Goal: Complete Application Form: Complete application form

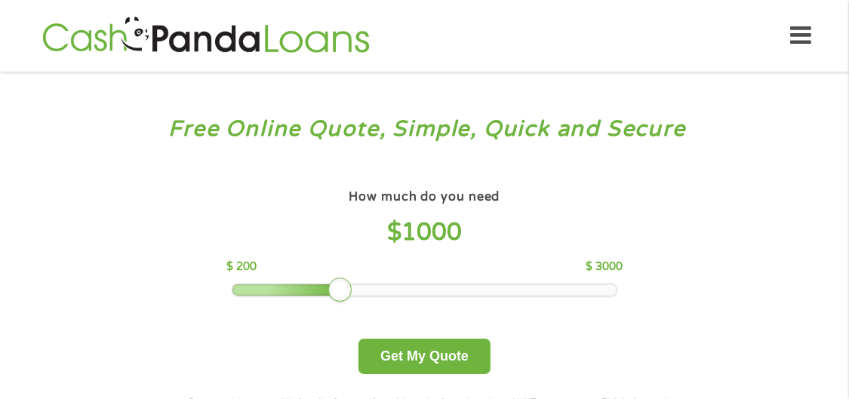
drag, startPoint x: 354, startPoint y: 285, endPoint x: 410, endPoint y: 278, distance: 57.1
click at [410, 278] on div "How much do you need $ 1000 $ 200 $ 3000 Get My Quote" at bounding box center [424, 280] width 528 height 189
click at [521, 286] on div "How much do you need $ 1000 $ 200 $ 3000 Get My Quote" at bounding box center [424, 280] width 528 height 189
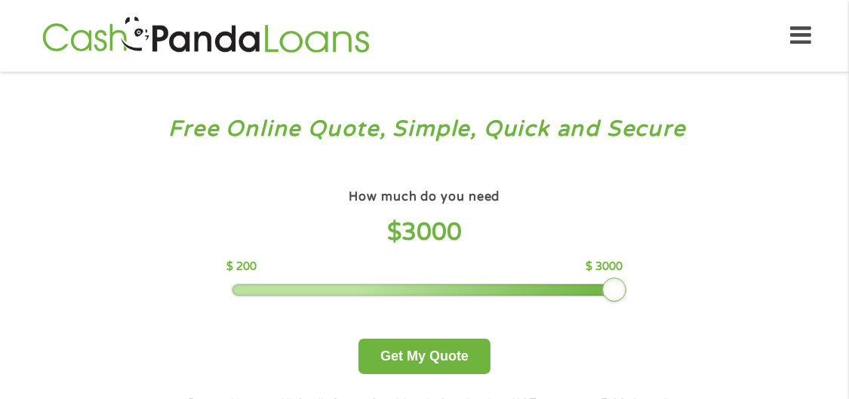
drag, startPoint x: 342, startPoint y: 274, endPoint x: 719, endPoint y: 276, distance: 377.2
click at [719, 276] on div "Free Online Quote, Simple, Quick and Secure How much do you need? $300 $500 $75…" at bounding box center [424, 285] width 849 height 427
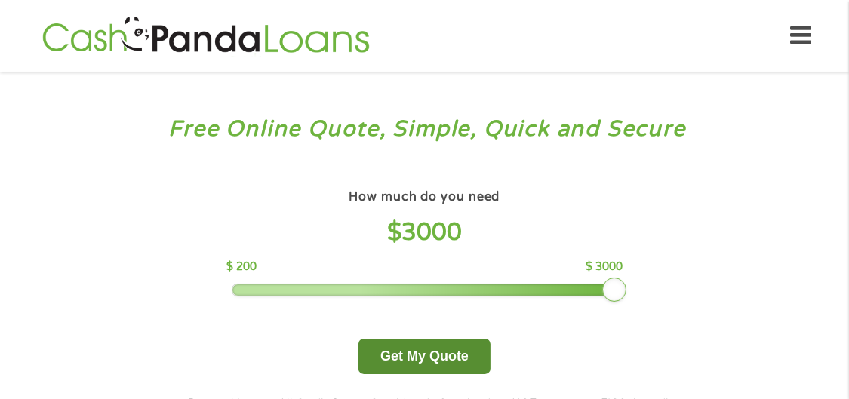
click at [410, 358] on button "Get My Quote" at bounding box center [424, 356] width 132 height 35
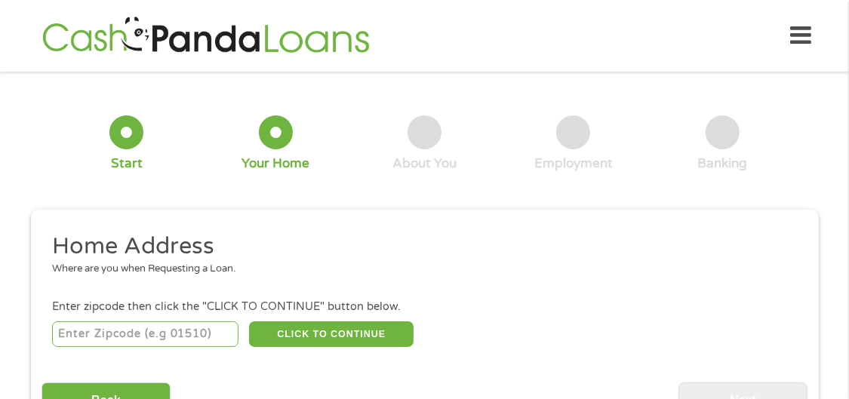
click at [98, 325] on input "number" at bounding box center [145, 334] width 186 height 26
type input "75220"
select select "[US_STATE]"
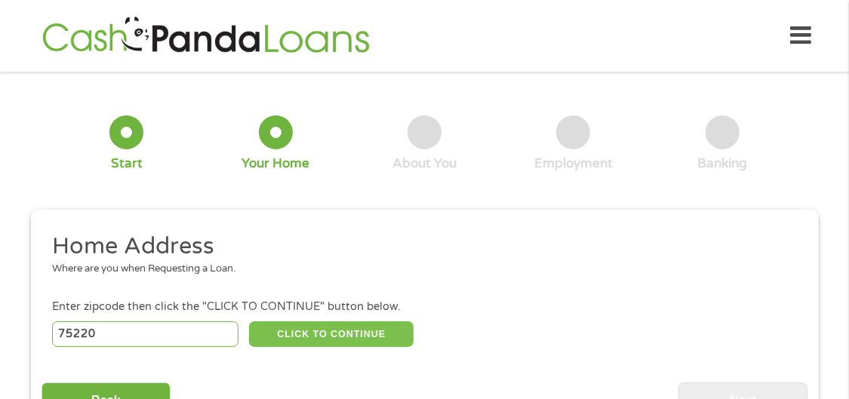
click at [322, 323] on button "CLICK TO CONTINUE" at bounding box center [331, 334] width 164 height 26
type input "75220"
type input "[GEOGRAPHIC_DATA]"
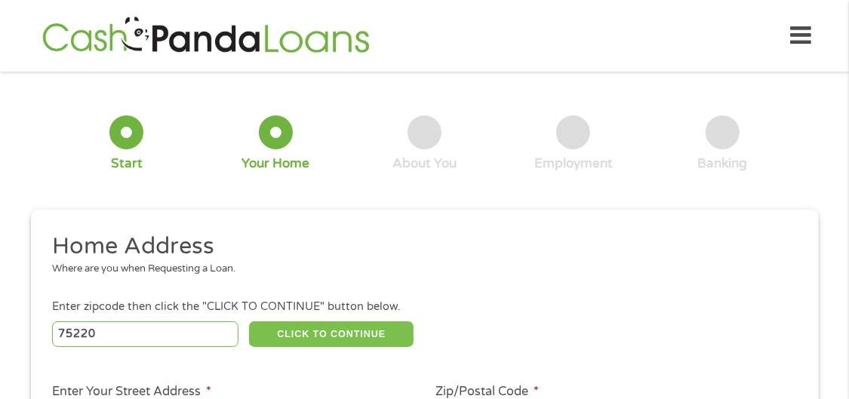
click at [322, 323] on button "CLICK TO CONTINUE" at bounding box center [331, 334] width 164 height 26
click at [354, 336] on button "CLICK TO CONTINUE" at bounding box center [331, 334] width 164 height 26
drag, startPoint x: 329, startPoint y: 319, endPoint x: 195, endPoint y: 392, distance: 152.9
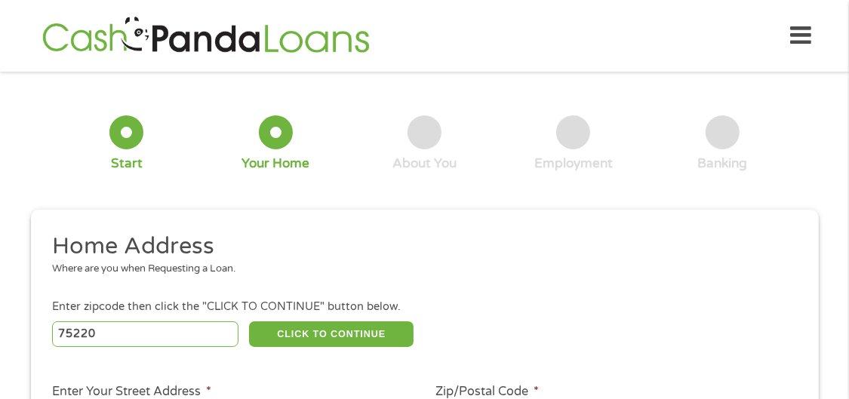
click at [195, 384] on label "Enter Your Street Address *" at bounding box center [131, 392] width 159 height 16
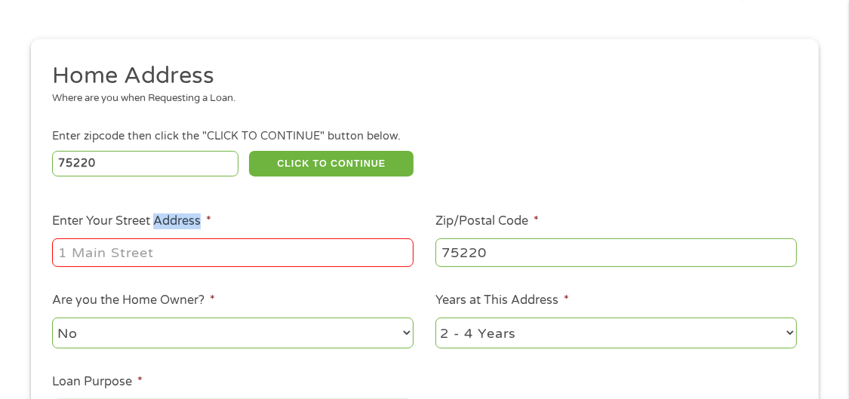
click at [195, 376] on ul "Home Address Where are you when Requesting a Loan. Enter zipcode then click the…" at bounding box center [424, 262] width 766 height 403
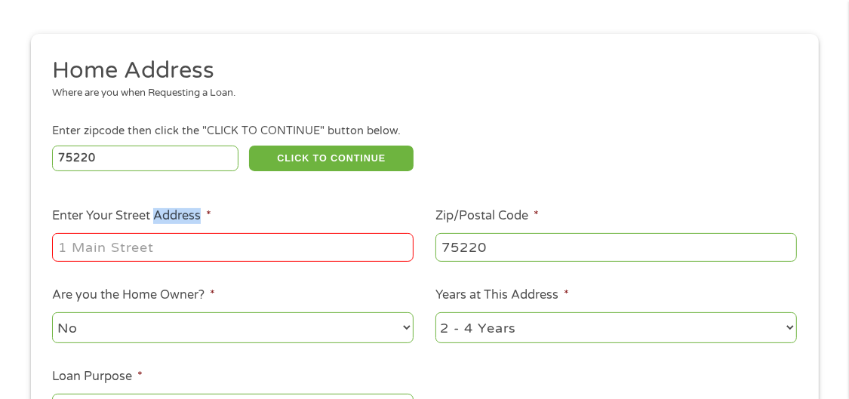
scroll to position [214, 0]
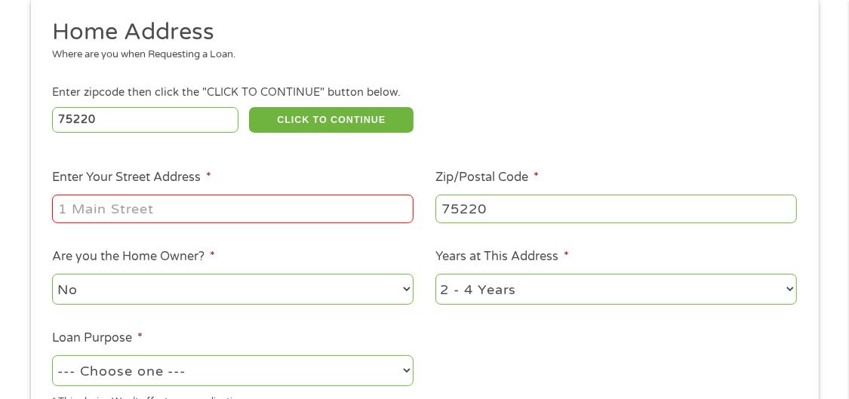
drag, startPoint x: 195, startPoint y: 376, endPoint x: 112, endPoint y: 198, distance: 197.1
click at [112, 198] on input "Enter Your Street Address *" at bounding box center [232, 209] width 361 height 29
type input "[STREET_ADDRESS]"
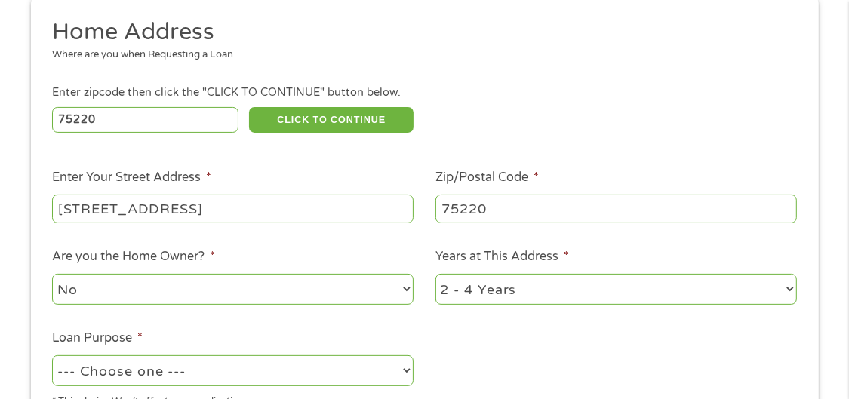
click at [401, 280] on select "No Yes" at bounding box center [232, 289] width 361 height 31
click at [52, 274] on select "No Yes" at bounding box center [232, 289] width 361 height 31
click at [408, 364] on select "--- Choose one --- Pay Bills Debt Consolidation Home Improvement Major Purchase…" at bounding box center [232, 370] width 361 height 31
select select "other"
click at [52, 355] on select "--- Choose one --- Pay Bills Debt Consolidation Home Improvement Major Purchase…" at bounding box center [232, 370] width 361 height 31
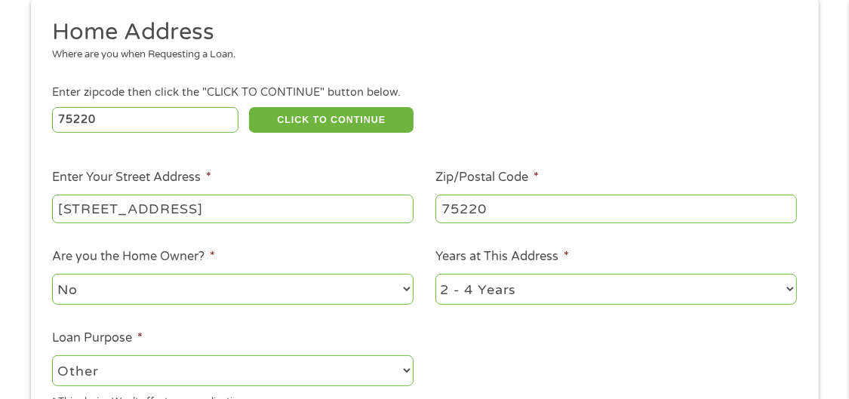
click at [788, 285] on select "1 Year or less 1 - 2 Years 2 - 4 Years Over 4 Years" at bounding box center [615, 289] width 361 height 31
select select "24months"
click at [435, 274] on select "1 Year or less 1 - 2 Years 2 - 4 Years Over 4 Years" at bounding box center [615, 289] width 361 height 31
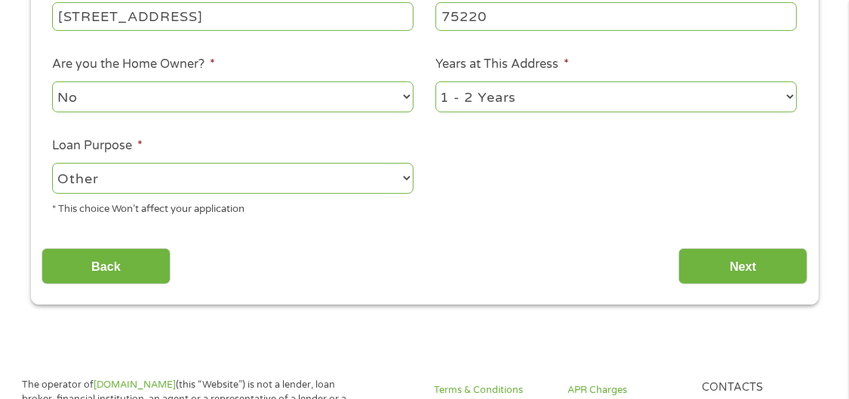
scroll to position [425, 0]
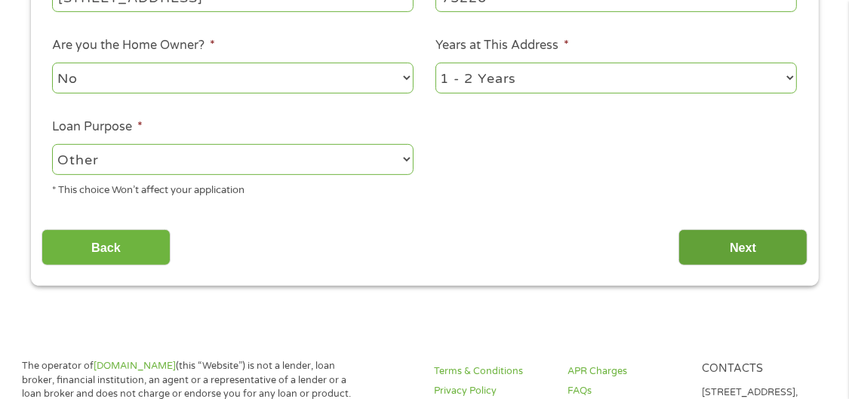
click at [766, 246] on input "Next" at bounding box center [742, 247] width 129 height 37
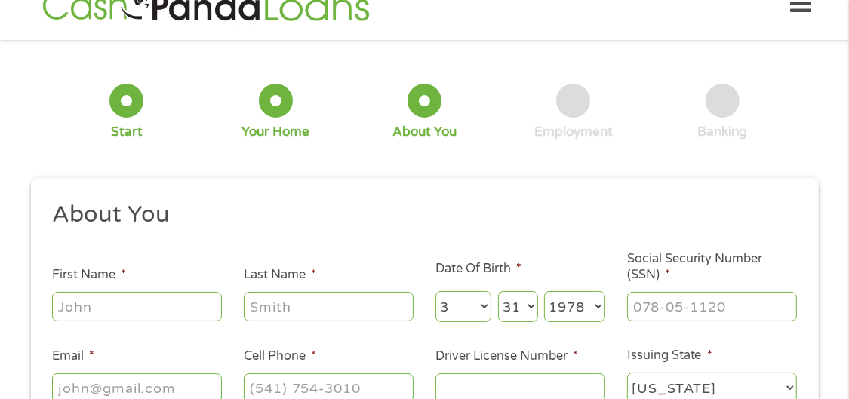
scroll to position [0, 0]
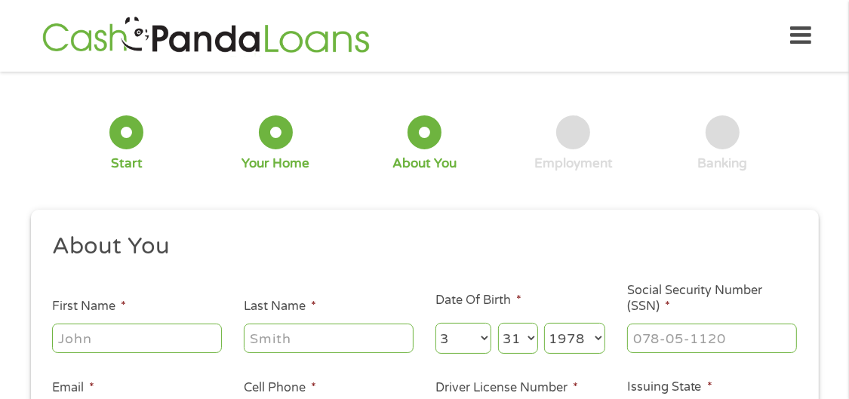
click at [96, 324] on input "First Name *" at bounding box center [137, 338] width 170 height 29
type input "yulienka"
type input "[PERSON_NAME]"
type input "[EMAIL_ADDRESS][DOMAIN_NAME]"
type input "[PHONE_NUMBER]"
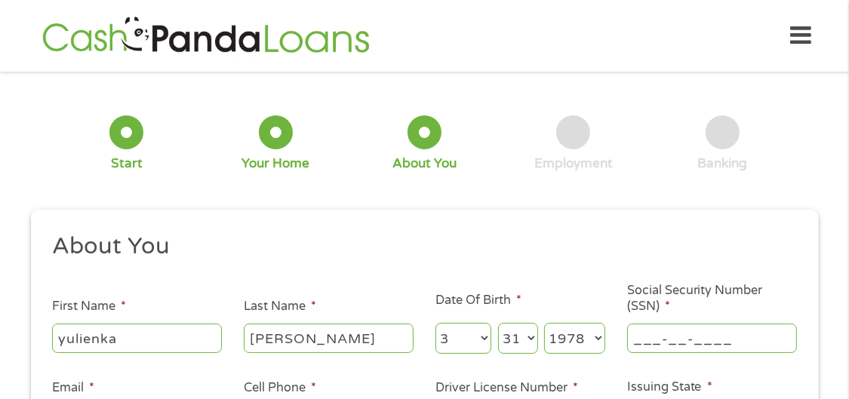
click at [668, 330] on input "___-__-____" at bounding box center [712, 338] width 170 height 29
type input "772-77-4672"
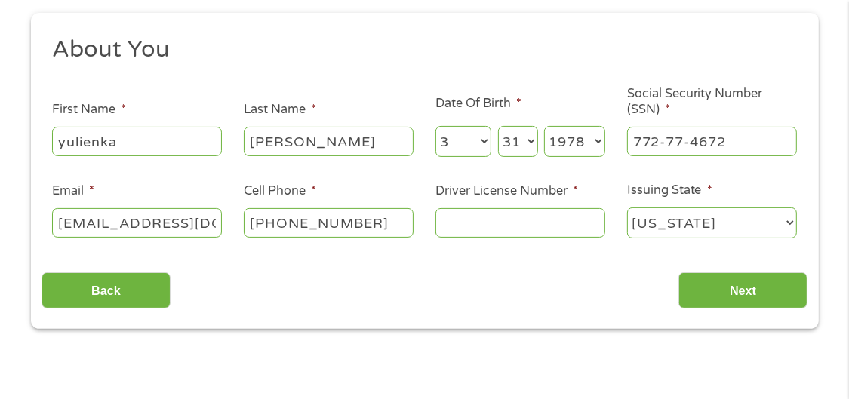
scroll to position [210, 0]
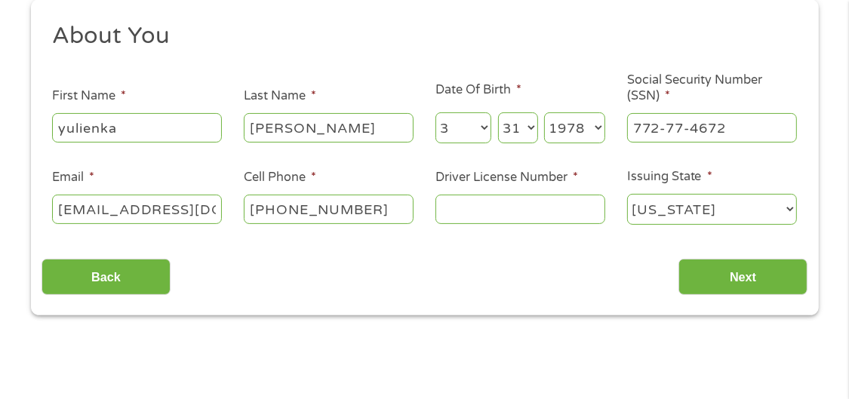
click at [464, 216] on div at bounding box center [520, 209] width 170 height 35
click at [456, 202] on input "Driver License Number *" at bounding box center [520, 209] width 170 height 29
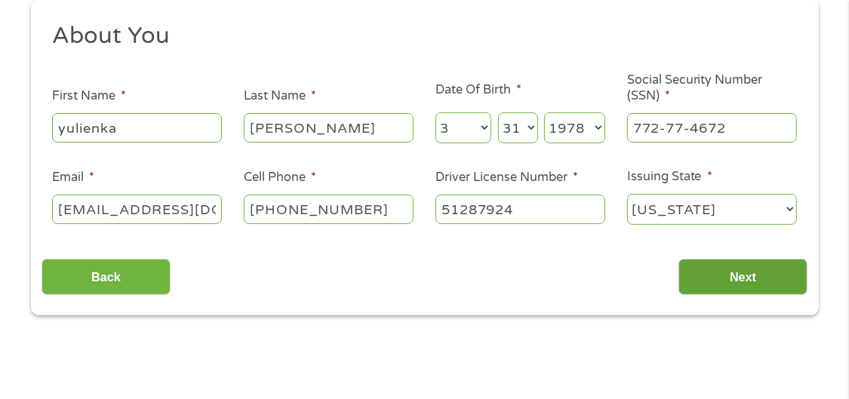
type input "51287924"
click at [736, 263] on input "Next" at bounding box center [742, 277] width 129 height 37
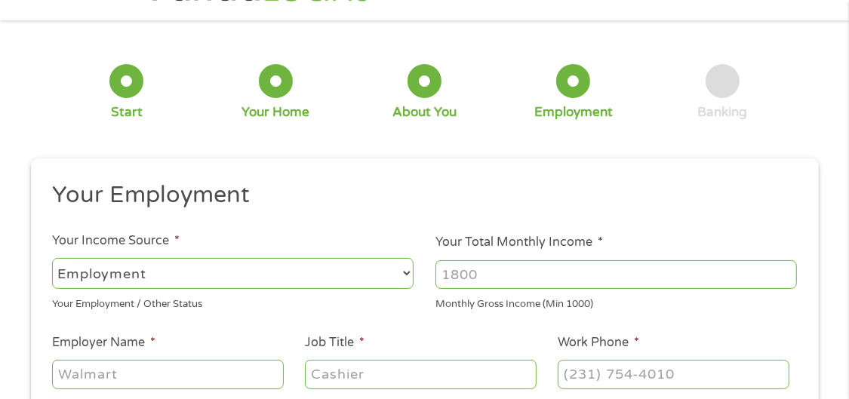
scroll to position [0, 0]
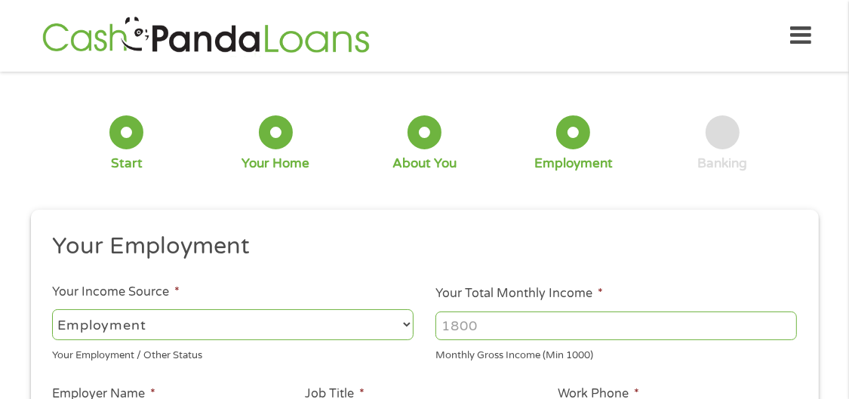
click at [105, 313] on select "--- Choose one --- Employment [DEMOGRAPHIC_DATA] Benefits" at bounding box center [232, 324] width 361 height 31
select select "selfEmployed"
click at [52, 309] on select "--- Choose one --- Employment [DEMOGRAPHIC_DATA] Benefits" at bounding box center [232, 324] width 361 height 31
click at [485, 323] on input "Your Total Monthly Income *" at bounding box center [615, 326] width 361 height 29
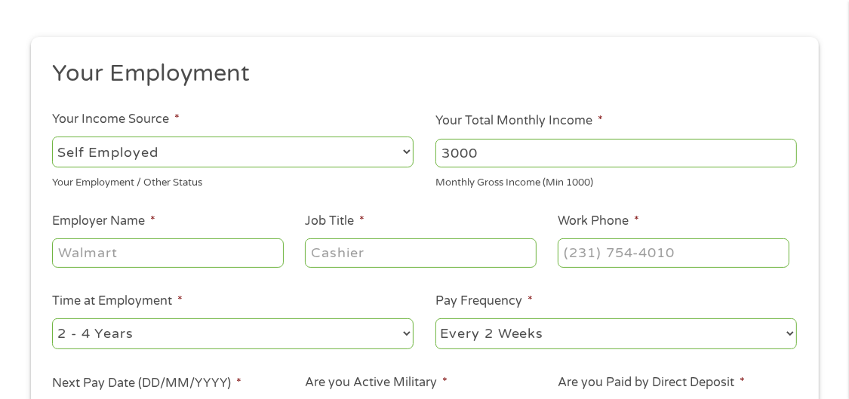
scroll to position [181, 0]
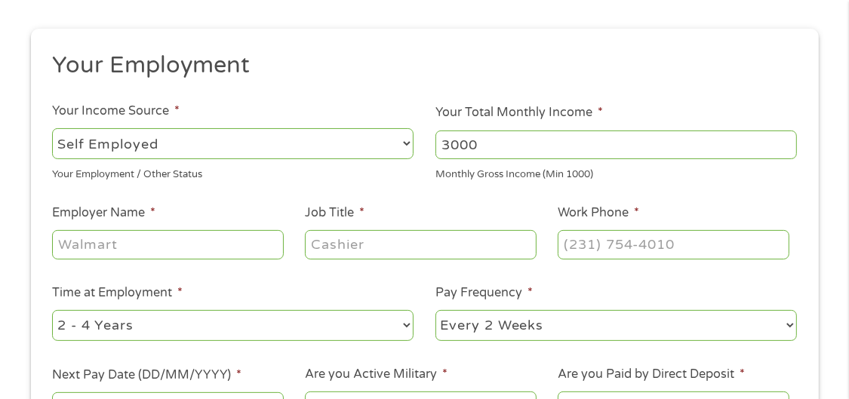
type input "3000"
click at [137, 237] on input "Employer Name *" at bounding box center [167, 244] width 231 height 29
click at [128, 231] on input "Employer Name *" at bounding box center [167, 244] width 231 height 29
click at [121, 234] on input "limpieza" at bounding box center [167, 244] width 231 height 29
type input "l"
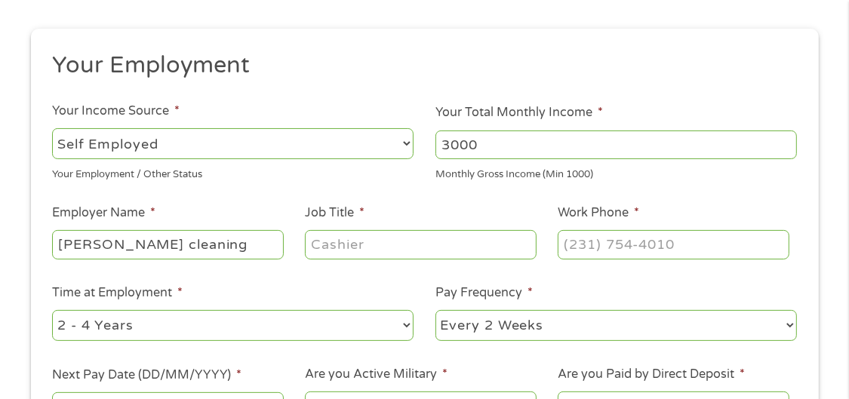
type input "[PERSON_NAME] cleaning"
click at [341, 247] on input "Job Title *" at bounding box center [420, 244] width 231 height 29
type input "limpieza"
click at [607, 238] on input "(___) ___-____" at bounding box center [672, 244] width 231 height 29
type input "[PHONE_NUMBER]"
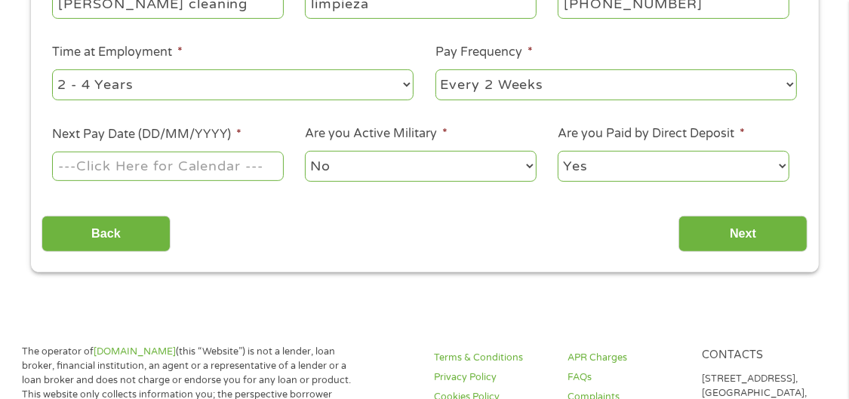
scroll to position [442, 0]
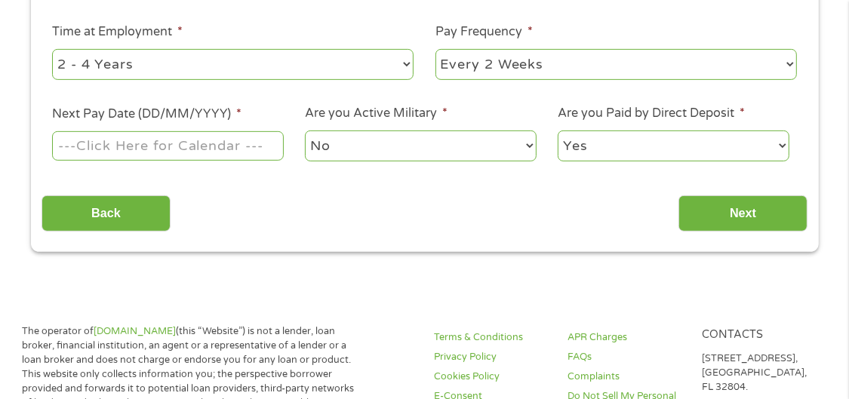
click at [127, 139] on input "Next Pay Date (DD/MM/YYYY) *" at bounding box center [167, 145] width 231 height 29
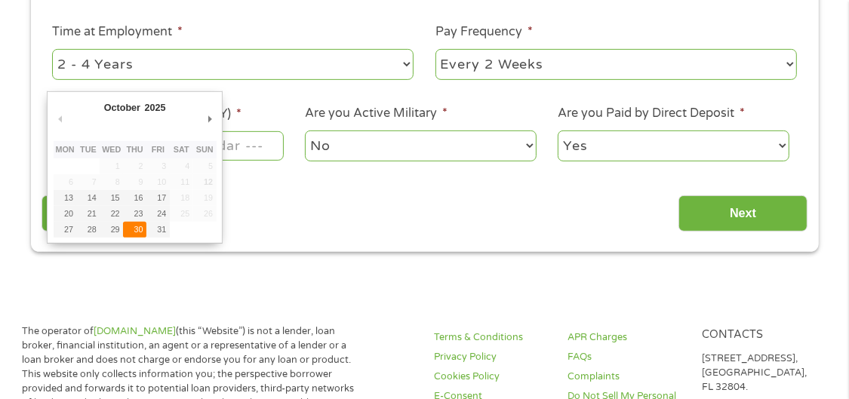
type input "[DATE]"
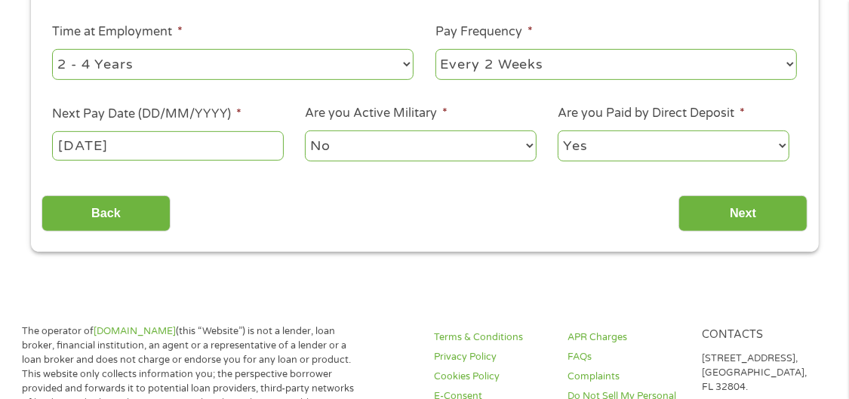
click at [783, 134] on select "Yes No" at bounding box center [672, 146] width 231 height 31
click at [557, 131] on select "Yes No" at bounding box center [672, 146] width 231 height 31
click at [779, 136] on select "Yes No" at bounding box center [672, 146] width 231 height 31
select select "0"
click at [557, 131] on select "Yes No" at bounding box center [672, 146] width 231 height 31
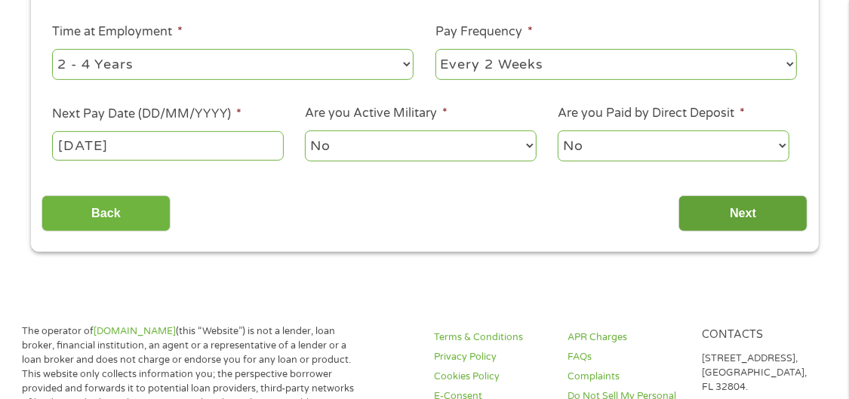
click at [738, 207] on input "Next" at bounding box center [742, 213] width 129 height 37
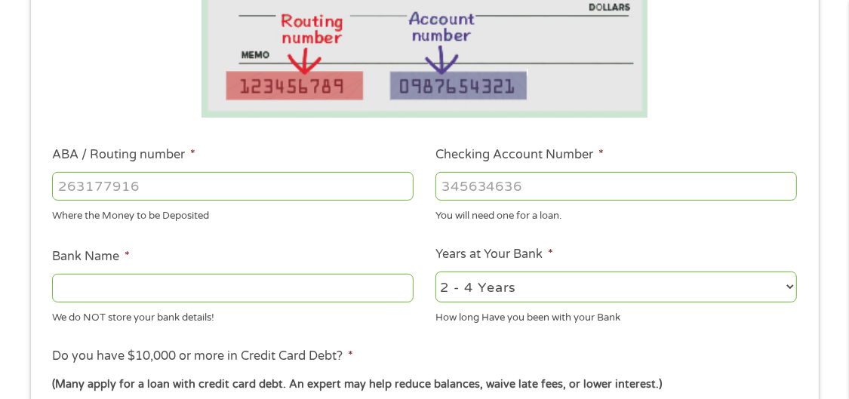
scroll to position [382, 0]
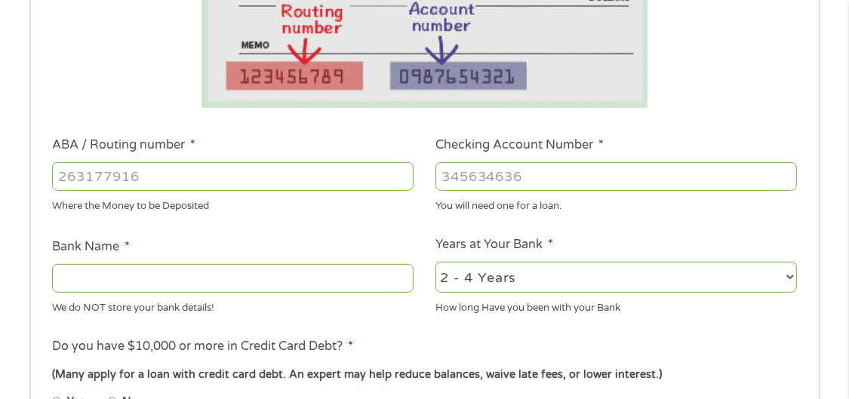
click at [70, 167] on input "ABA / Routing number *" at bounding box center [232, 176] width 361 height 29
